Goal: Obtain resource: Download file/media

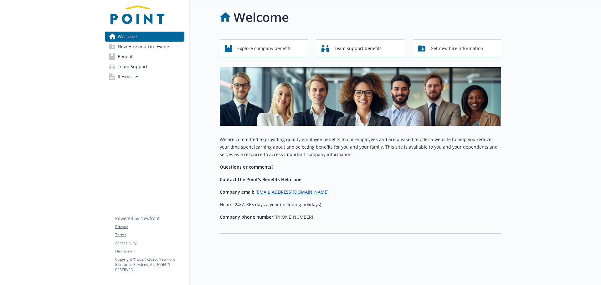
click at [150, 56] on link "Benefits" at bounding box center [144, 57] width 79 height 10
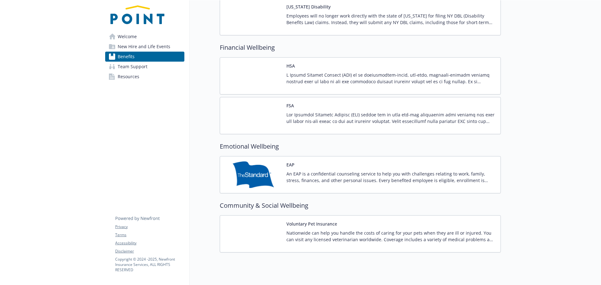
scroll to position [663, 0]
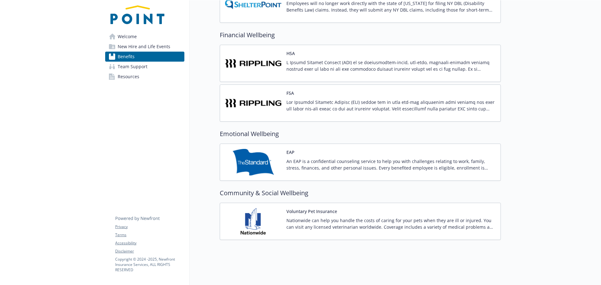
click at [306, 158] on p "An EAP is a confidential counseling service to help you with challenges relatin…" at bounding box center [390, 164] width 209 height 13
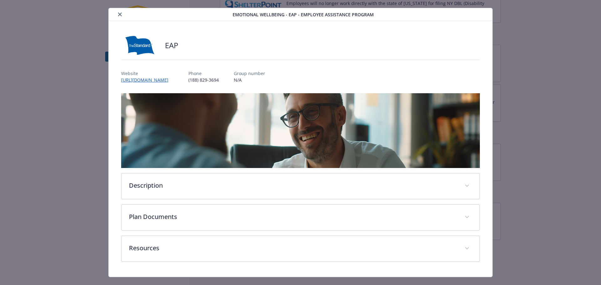
scroll to position [24, 0]
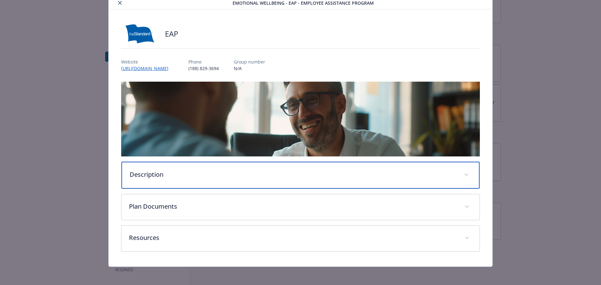
click at [291, 180] on div "Description" at bounding box center [300, 175] width 358 height 27
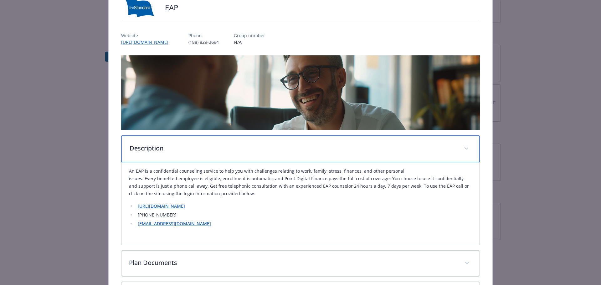
scroll to position [86, 0]
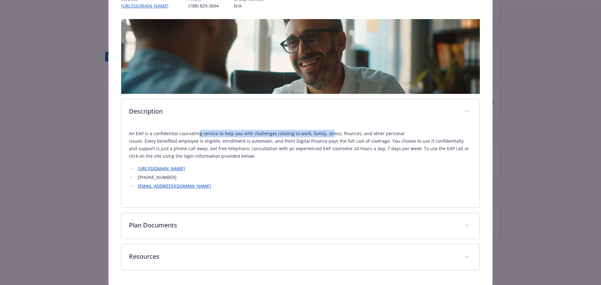
drag, startPoint x: 195, startPoint y: 135, endPoint x: 332, endPoint y: 131, distance: 136.9
click at [328, 131] on p "An EAP is a confidential counseling service to help you with challenges relatin…" at bounding box center [300, 145] width 343 height 30
click at [353, 131] on p "An EAP is a confidential counseling service to help you with challenges relatin…" at bounding box center [300, 145] width 343 height 30
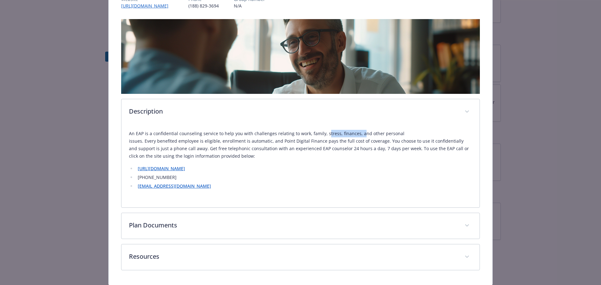
drag, startPoint x: 323, startPoint y: 133, endPoint x: 404, endPoint y: 137, distance: 80.9
click at [373, 134] on p "An EAP is a confidential counseling service to help you with challenges relatin…" at bounding box center [300, 145] width 343 height 30
click at [404, 137] on p "An EAP is a confidential counseling service to help you with challenges relatin…" at bounding box center [300, 145] width 343 height 30
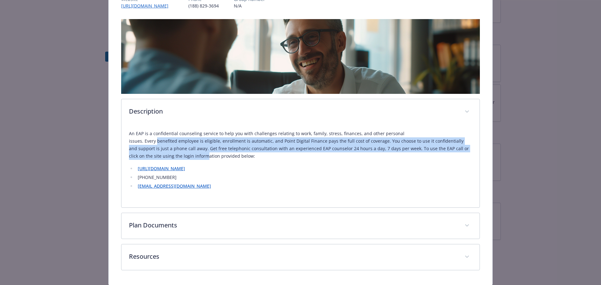
drag, startPoint x: 422, startPoint y: 134, endPoint x: 428, endPoint y: 148, distance: 15.9
click at [438, 148] on p "An EAP is a confidential counseling service to help you with challenges relatin…" at bounding box center [300, 145] width 343 height 30
click at [341, 148] on p "An EAP is a confidential counseling service to help you with challenges relatin…" at bounding box center [300, 145] width 343 height 30
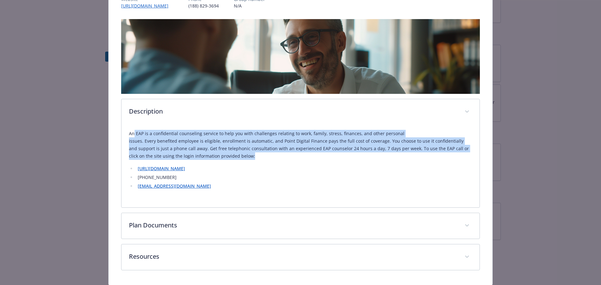
drag, startPoint x: 176, startPoint y: 156, endPoint x: 134, endPoint y: 136, distance: 46.5
click at [134, 136] on p "An EAP is a confidential counseling service to help you with challenges relatin…" at bounding box center [300, 145] width 343 height 30
click at [136, 136] on p "An EAP is a confidential counseling service to help you with challenges relatin…" at bounding box center [300, 145] width 343 height 30
click at [167, 141] on p "An EAP is a confidential counseling service to help you with challenges relatin…" at bounding box center [300, 145] width 343 height 30
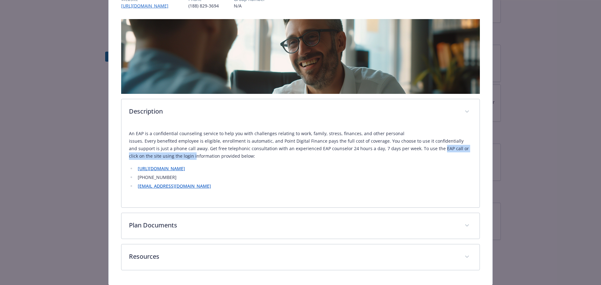
drag, startPoint x: 349, startPoint y: 148, endPoint x: 446, endPoint y: 147, distance: 96.4
click at [444, 147] on p "An EAP is a confidential counseling service to help you with challenges relatin…" at bounding box center [300, 145] width 343 height 30
click at [446, 147] on p "An EAP is a confidential counseling service to help you with challenges relatin…" at bounding box center [300, 145] width 343 height 30
click at [236, 150] on p "An EAP is a confidential counseling service to help you with challenges relatin…" at bounding box center [300, 145] width 343 height 30
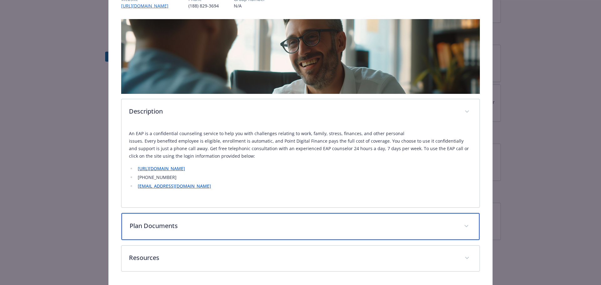
click at [207, 227] on p "Plan Documents" at bounding box center [293, 225] width 327 height 9
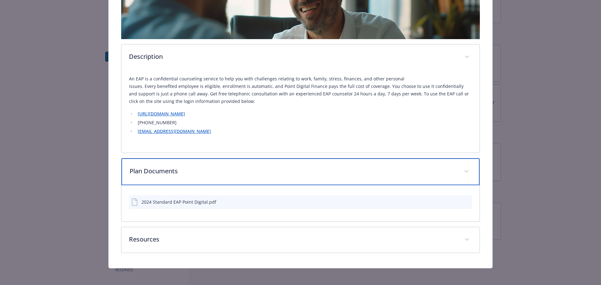
scroll to position [144, 0]
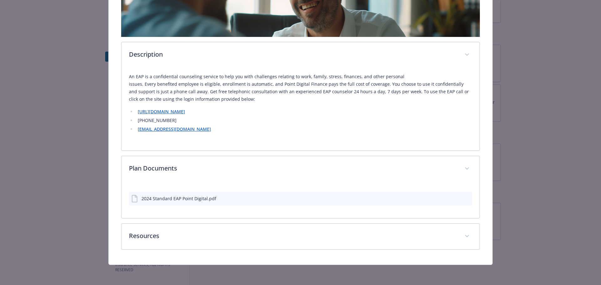
click at [452, 204] on div "2024 Standard EAP Point Digital.pdf" at bounding box center [300, 199] width 343 height 14
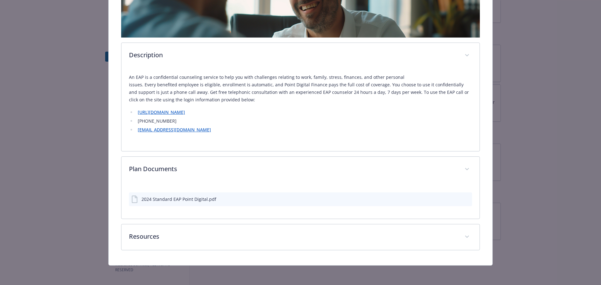
click at [453, 199] on icon "download file" at bounding box center [455, 198] width 5 height 5
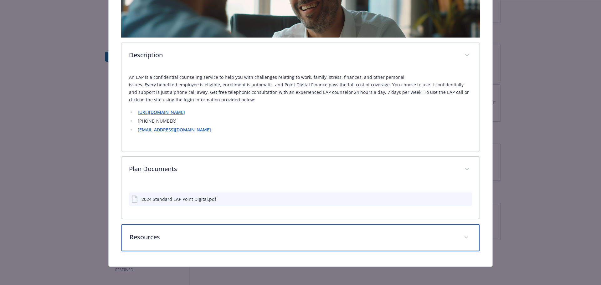
click at [190, 235] on p "Resources" at bounding box center [293, 237] width 327 height 9
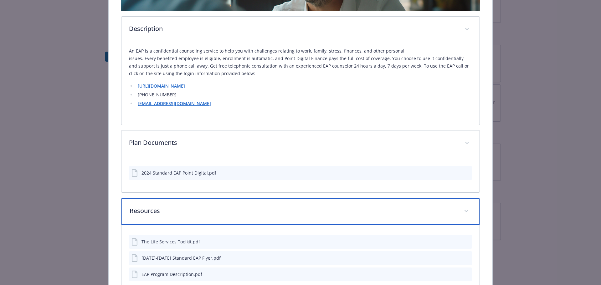
scroll to position [213, 0]
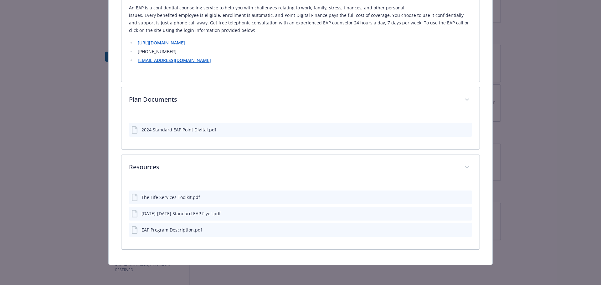
click at [374, 198] on div "The Life Services Toolkit.pdf" at bounding box center [300, 198] width 343 height 14
click at [463, 196] on icon "preview file" at bounding box center [466, 198] width 6 height 4
click at [465, 213] on icon "preview file" at bounding box center [466, 214] width 6 height 4
click at [466, 230] on button "preview file" at bounding box center [466, 230] width 7 height 6
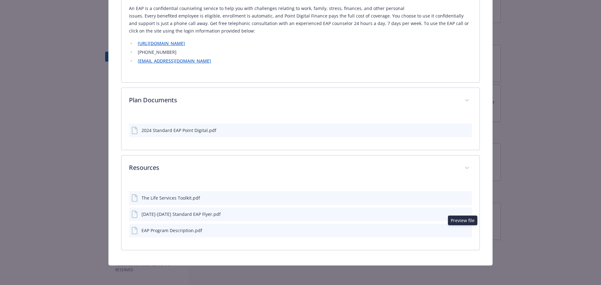
click at [453, 129] on icon "download file" at bounding box center [455, 129] width 5 height 5
click at [249, 230] on div "EAP Program Description.pdf" at bounding box center [300, 231] width 343 height 14
click at [463, 230] on icon "preview file" at bounding box center [466, 230] width 6 height 4
